Goal: Task Accomplishment & Management: Manage account settings

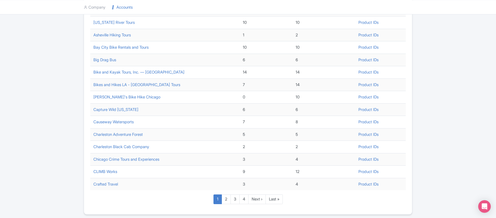
scroll to position [159, 0]
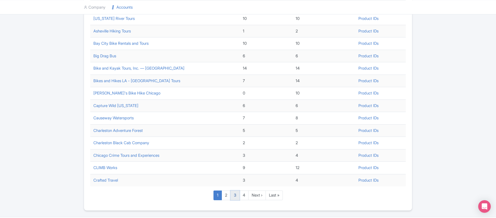
click at [234, 194] on link "3" at bounding box center [235, 196] width 9 height 10
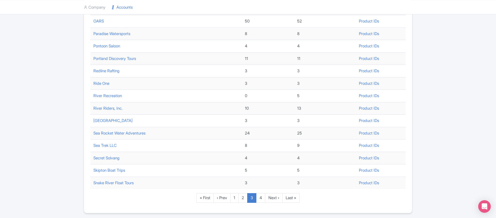
scroll to position [174, 0]
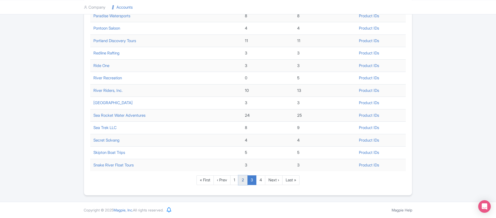
click at [242, 179] on link "2" at bounding box center [242, 180] width 9 height 10
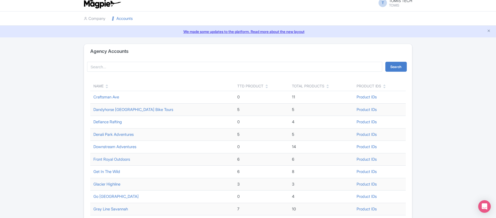
scroll to position [150, 0]
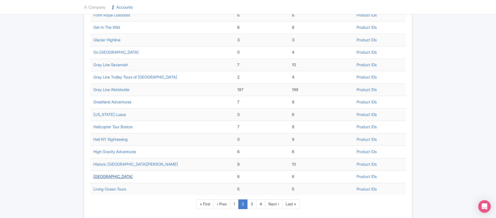
click at [130, 177] on link "Kona Cloud Forest Sanctuary" at bounding box center [112, 176] width 39 height 5
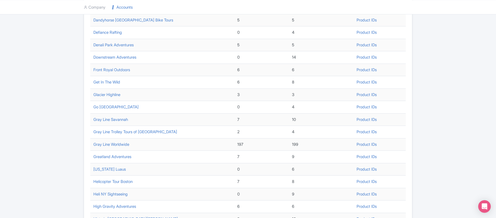
scroll to position [174, 0]
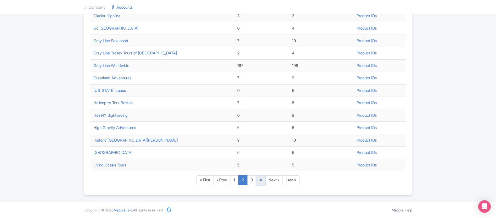
click at [259, 182] on link "4" at bounding box center [260, 180] width 9 height 10
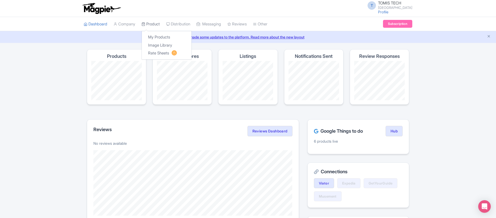
click at [148, 24] on link "Product" at bounding box center [151, 24] width 18 height 14
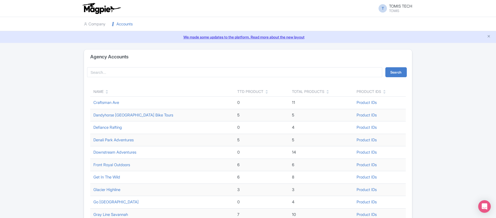
scroll to position [69, 0]
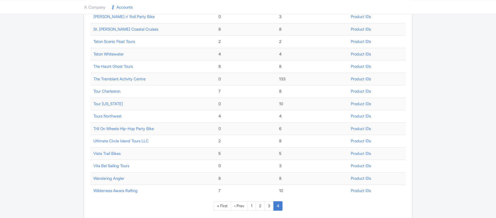
scroll to position [112, 0]
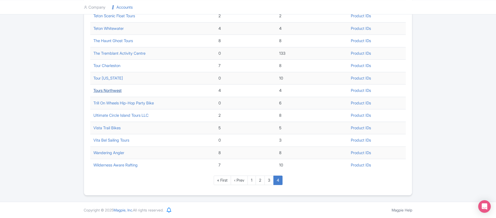
click at [104, 90] on link "Tours Northwest" at bounding box center [107, 90] width 28 height 5
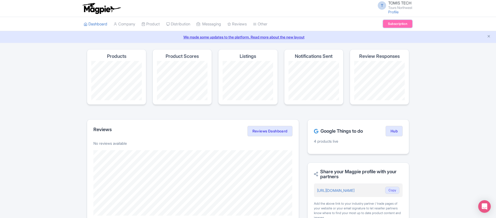
click at [392, 26] on link "Subscription" at bounding box center [397, 24] width 29 height 8
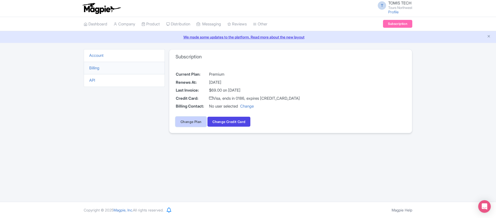
click at [185, 119] on link "Change Plan" at bounding box center [191, 122] width 31 height 10
